Goal: Task Accomplishment & Management: Use online tool/utility

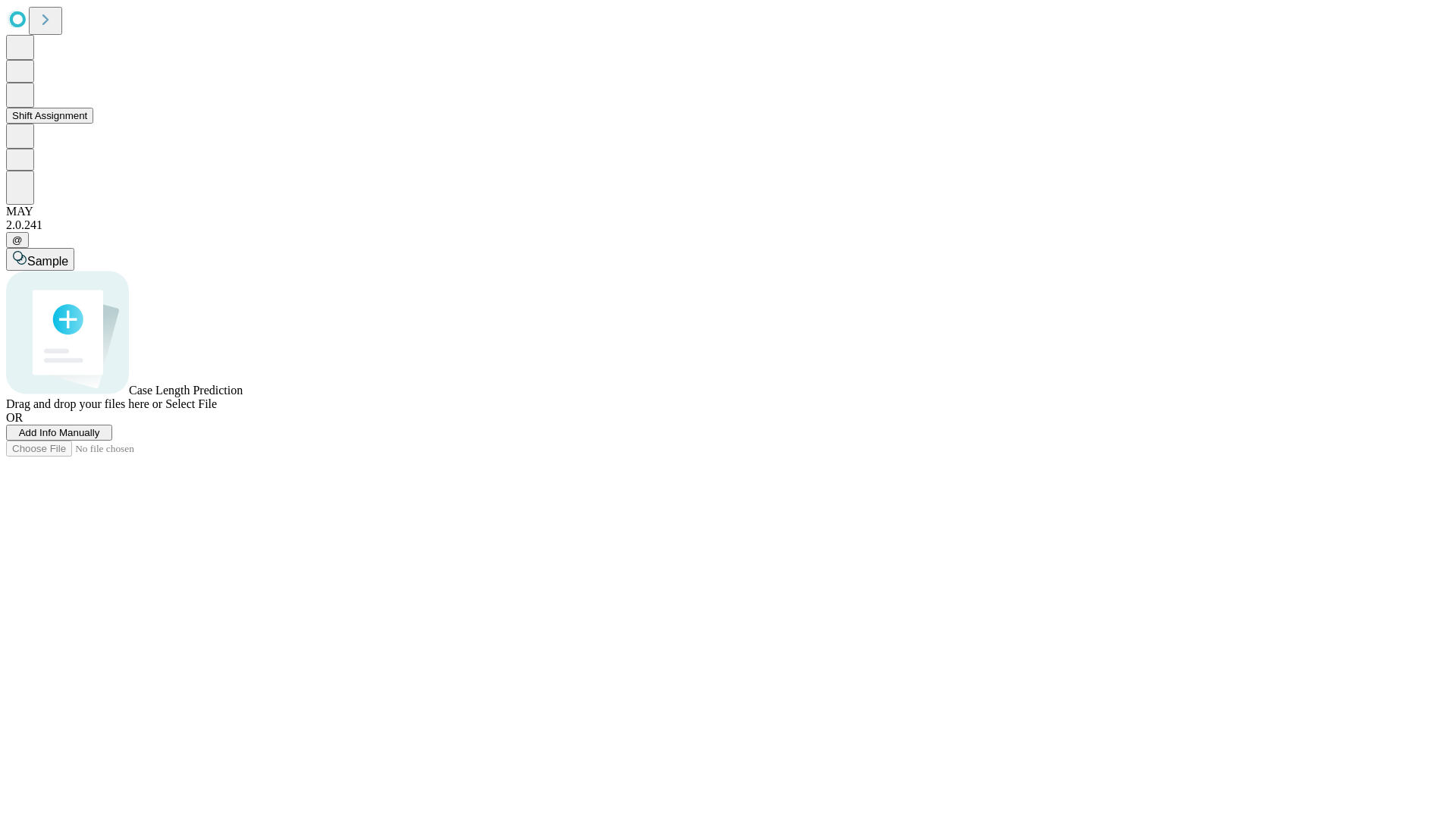
click at [94, 123] on button "Shift Assignment" at bounding box center [50, 116] width 88 height 16
